Goal: Check status: Check status

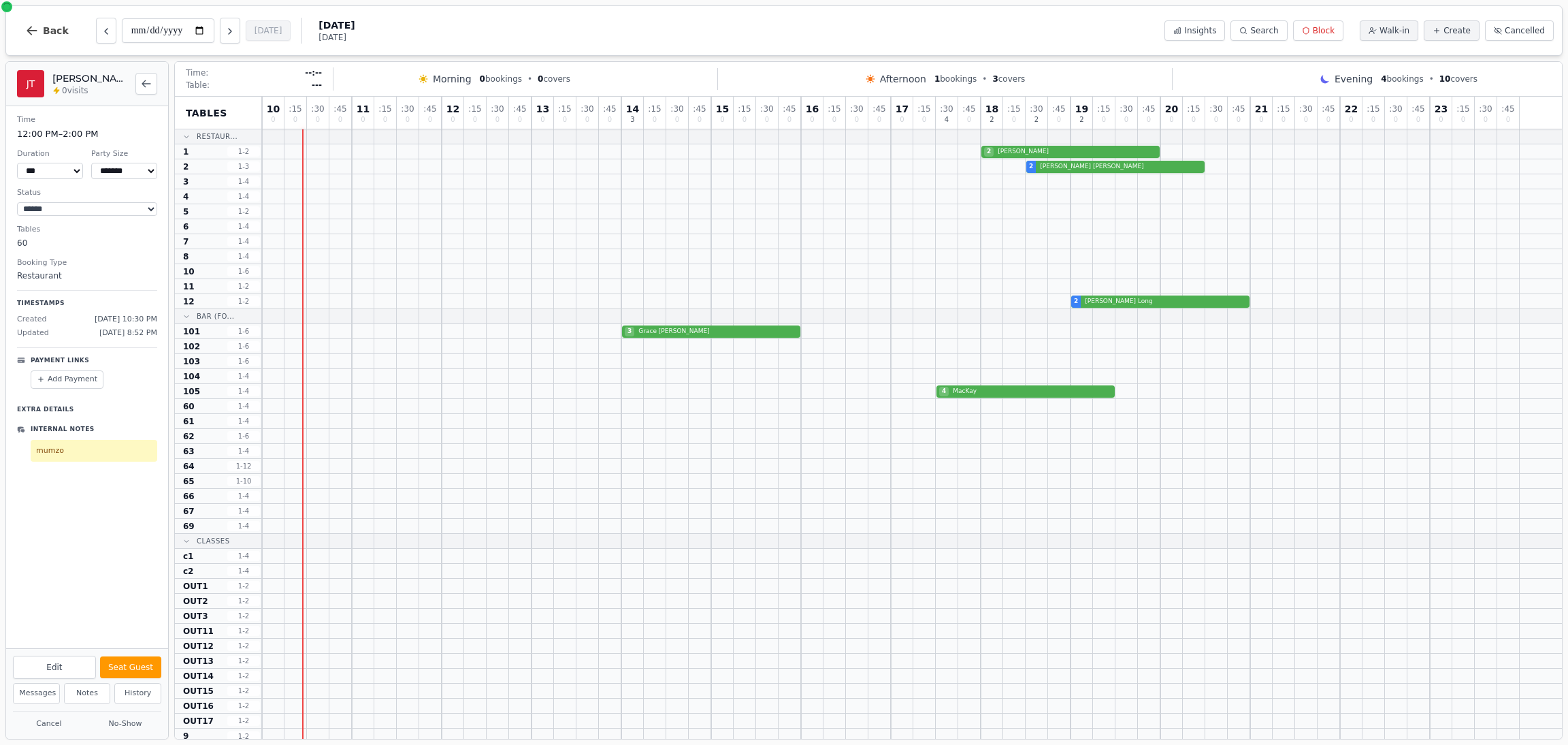
select select "****"
select select "*"
click at [226, 37] on button "Next day" at bounding box center [229, 30] width 21 height 26
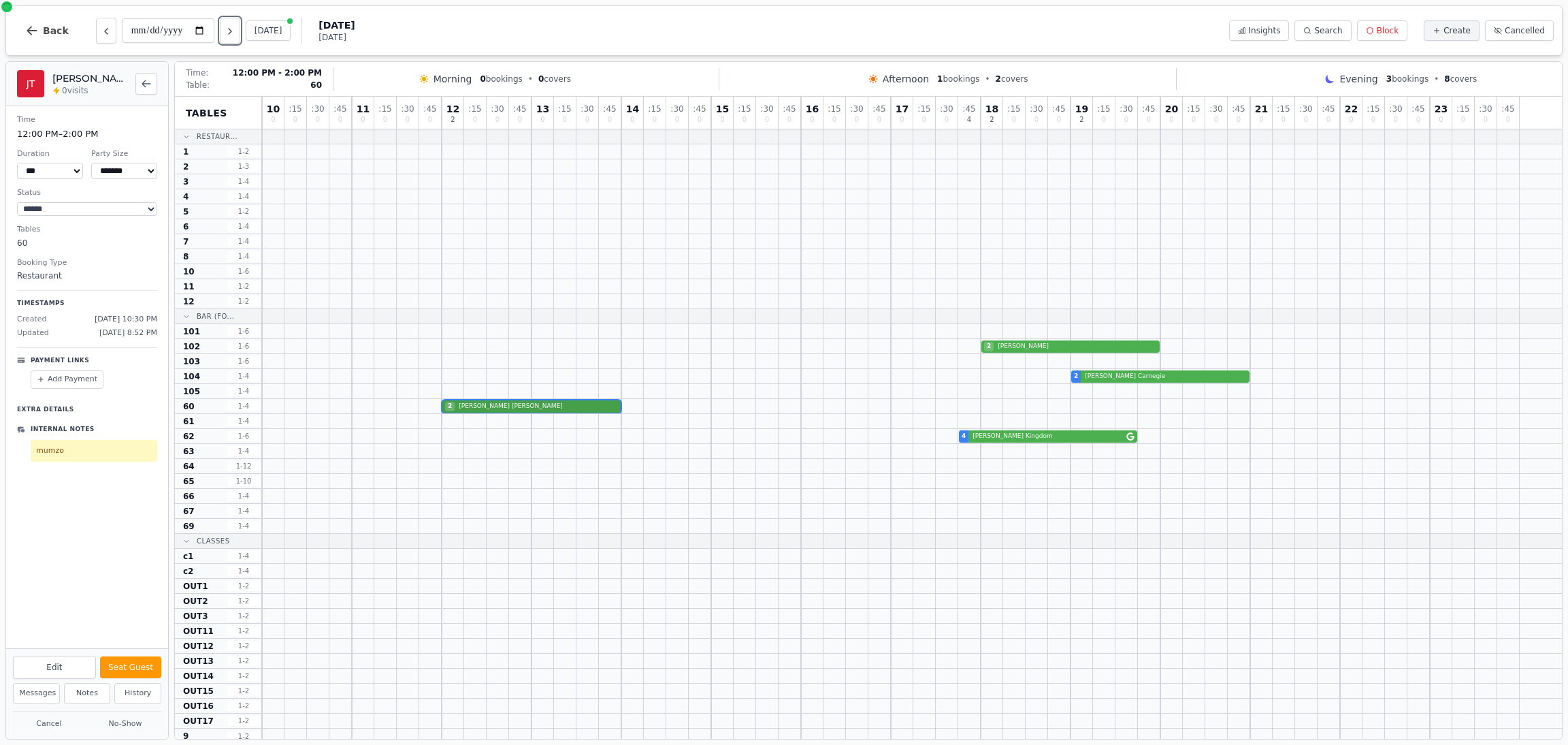
click at [495, 405] on div "2 [PERSON_NAME]" at bounding box center [912, 406] width 1300 height 15
click at [113, 97] on div "[PERSON_NAME] [PERSON_NAME] 0 visits" at bounding box center [87, 84] width 140 height 28
click at [530, 406] on div "2 [PERSON_NAME]" at bounding box center [912, 406] width 1300 height 15
click at [273, 30] on button "[DATE]" at bounding box center [268, 30] width 45 height 21
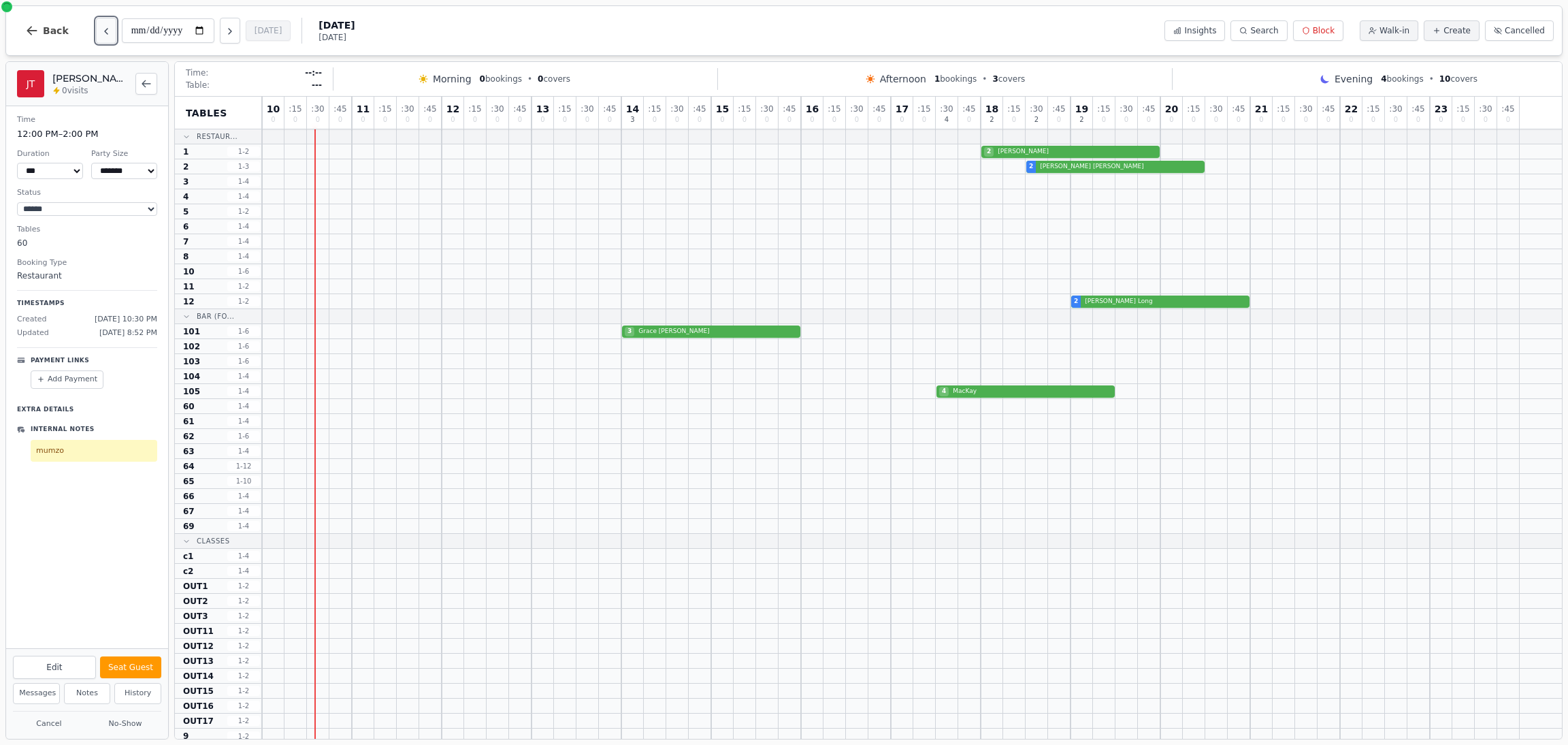
click at [101, 33] on icon "Previous day" at bounding box center [106, 31] width 11 height 11
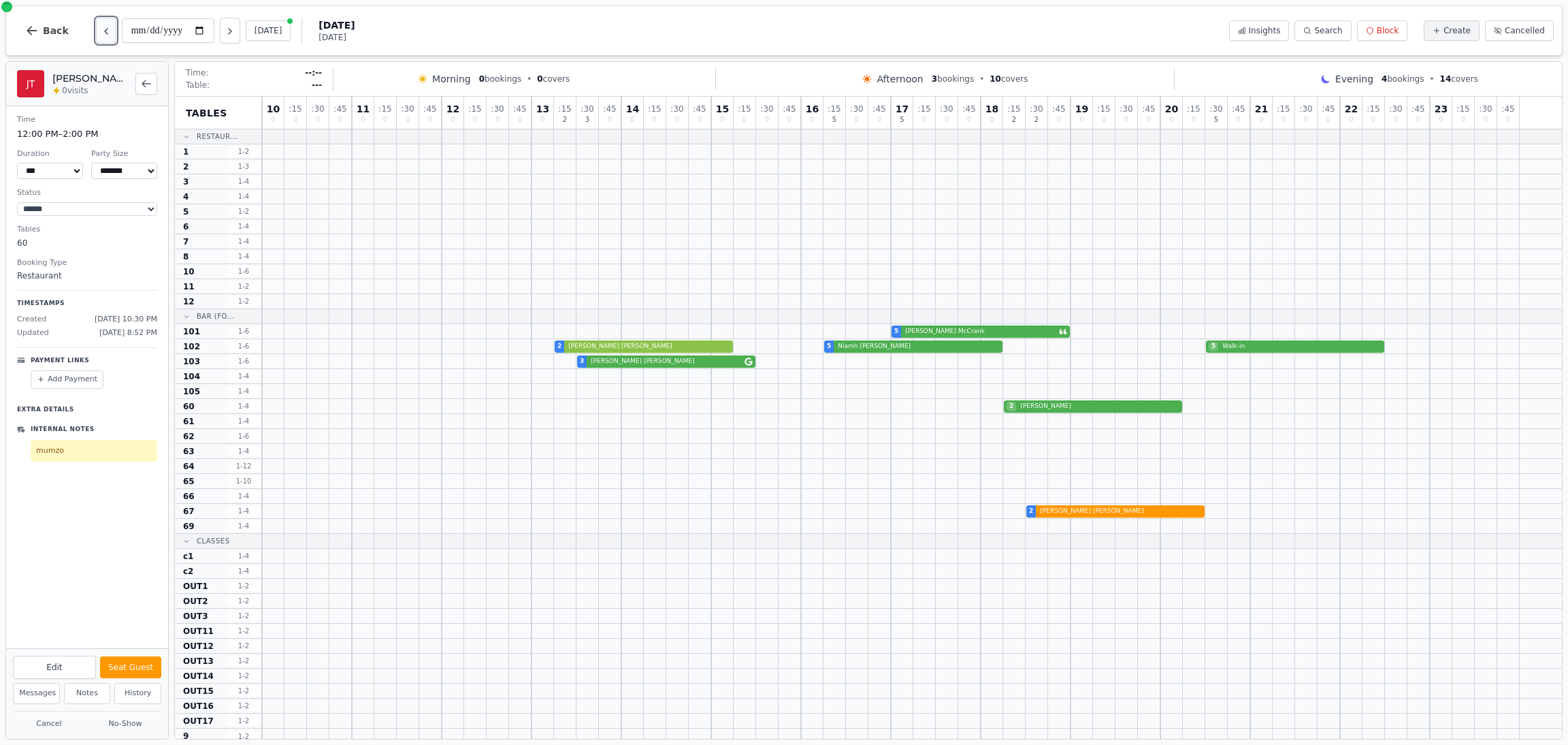
click at [101, 33] on icon "Previous day" at bounding box center [106, 31] width 11 height 11
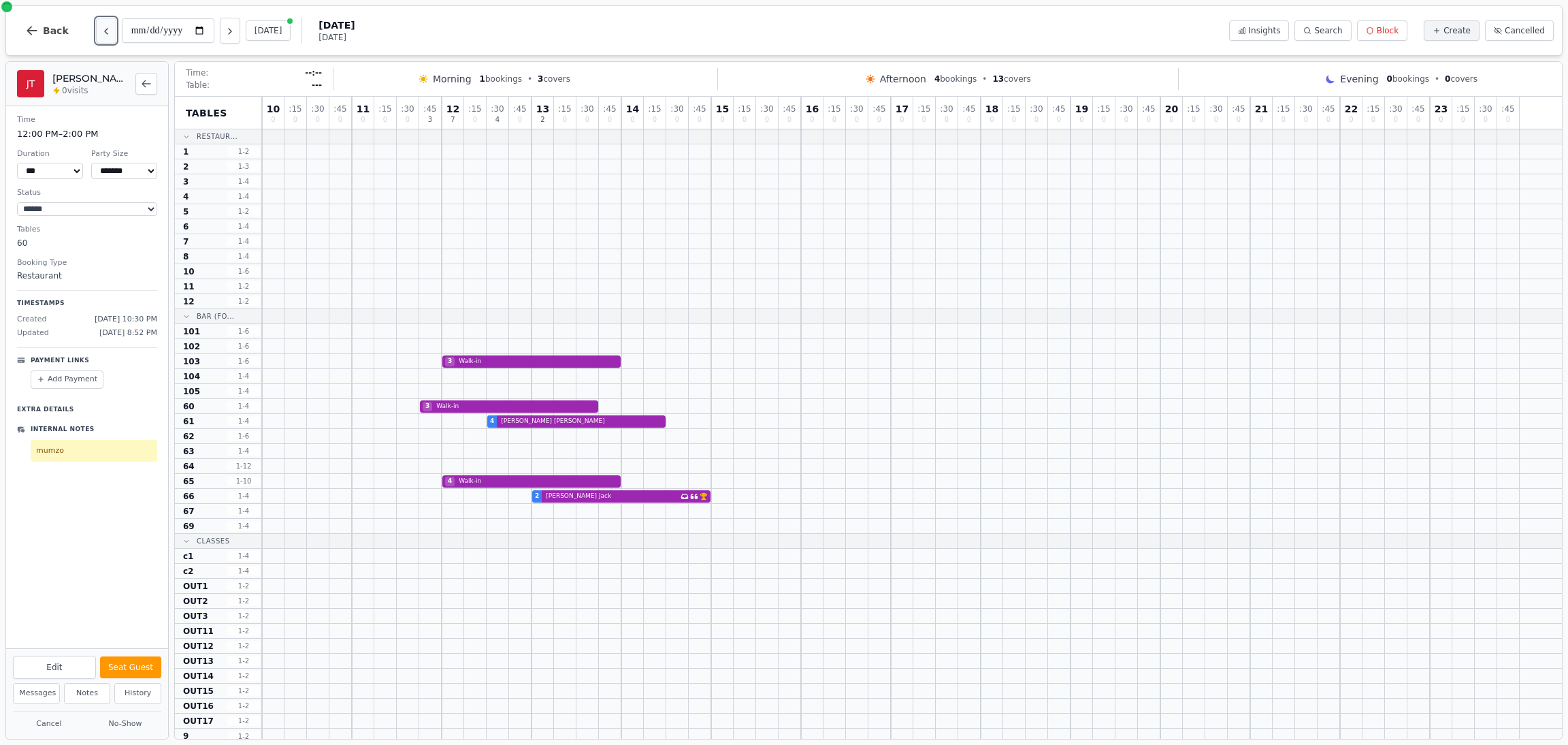
click at [101, 33] on icon "Previous day" at bounding box center [106, 31] width 11 height 11
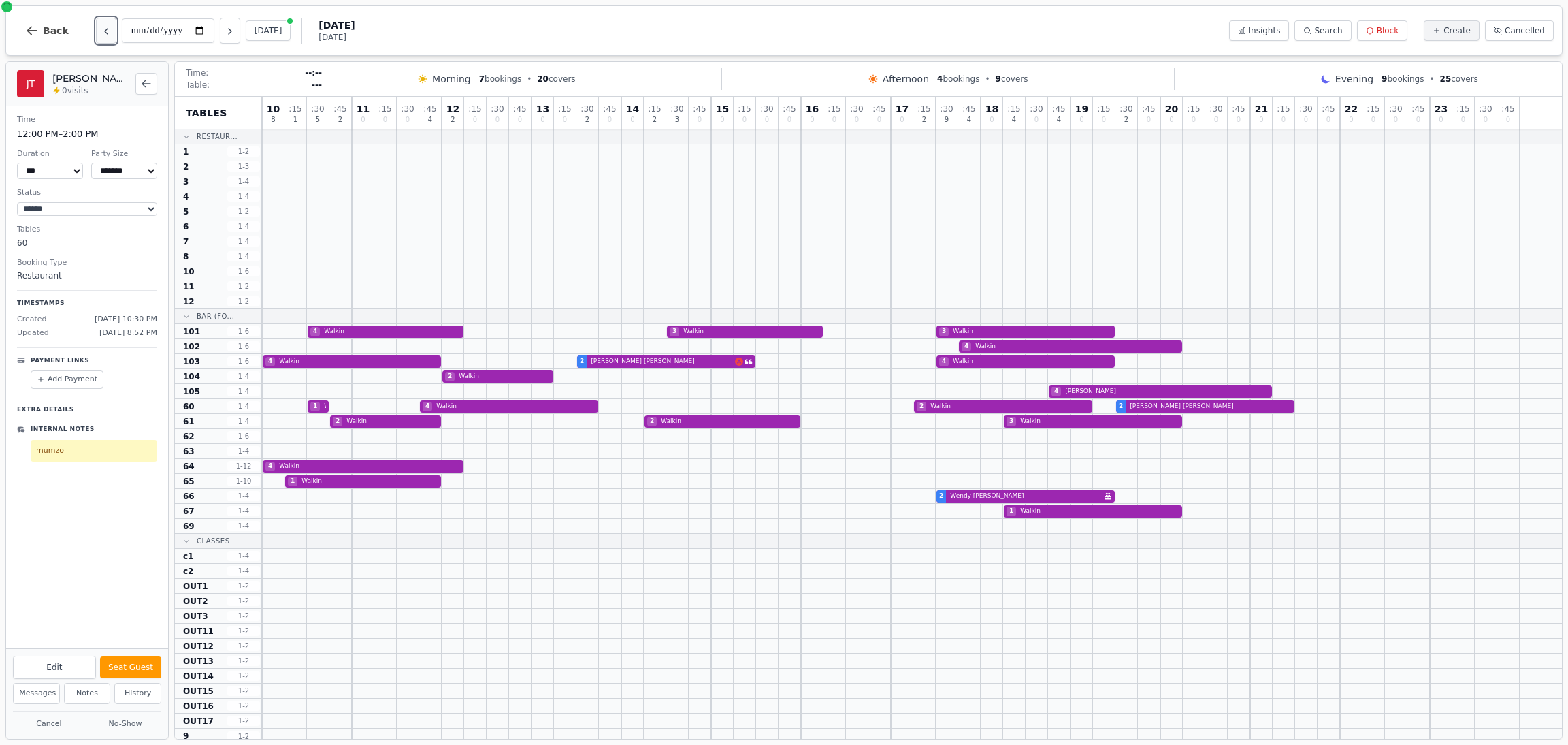
click at [101, 33] on icon "Previous day" at bounding box center [106, 31] width 11 height 11
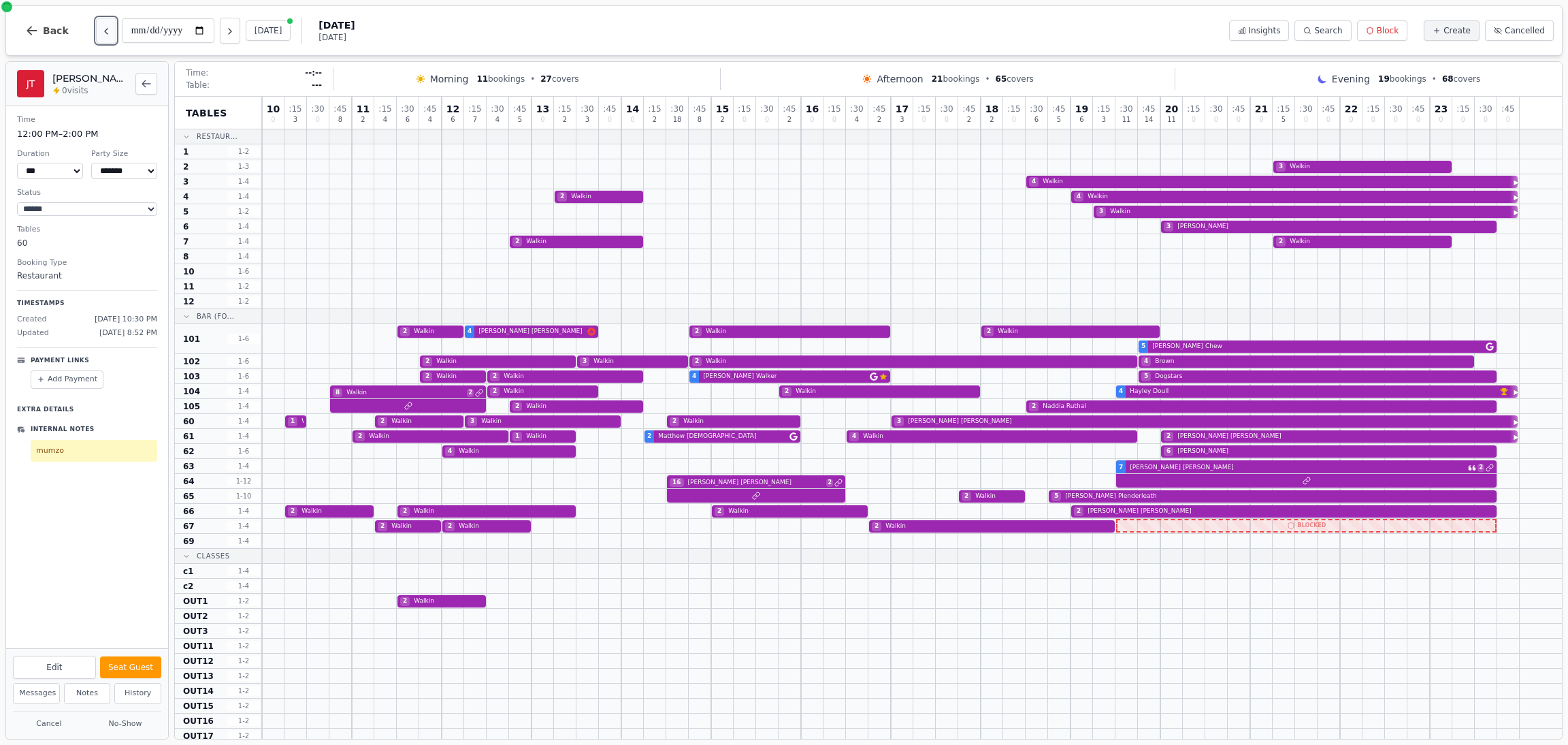
click at [101, 33] on icon "Previous day" at bounding box center [106, 31] width 11 height 11
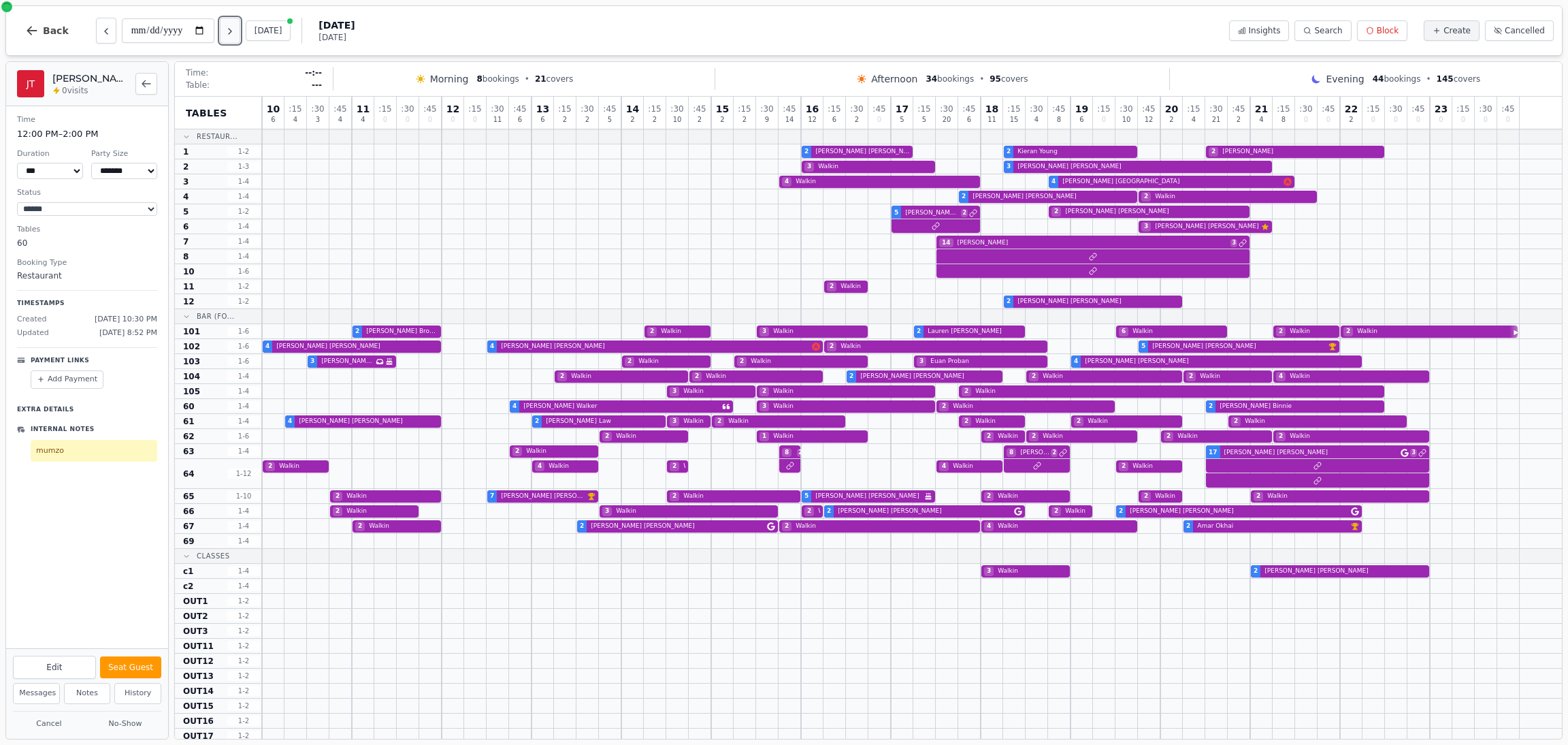
click at [227, 30] on icon "Next day" at bounding box center [230, 31] width 11 height 11
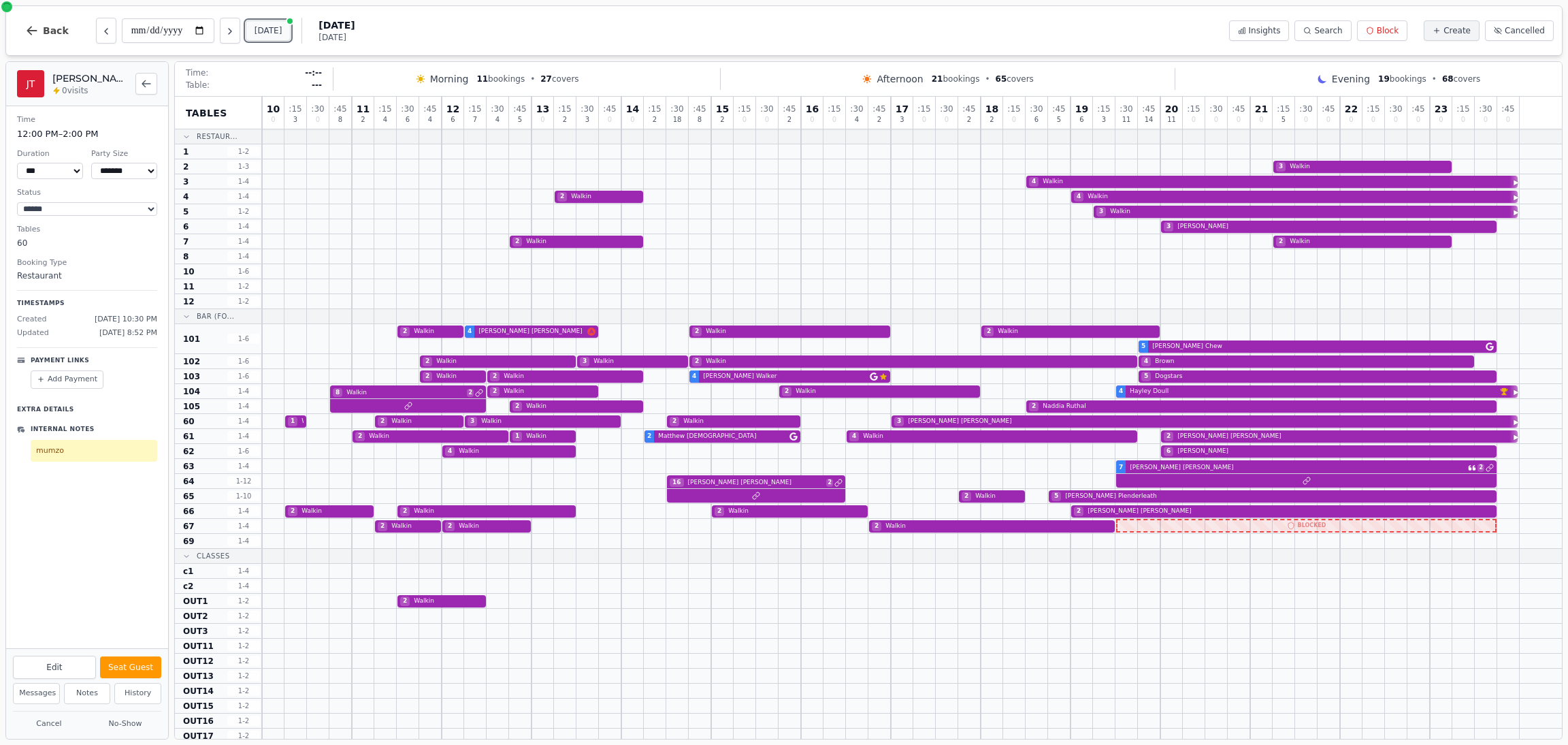
click at [266, 24] on button "[DATE]" at bounding box center [268, 30] width 45 height 21
type input "**********"
